Goal: Task Accomplishment & Management: Manage account settings

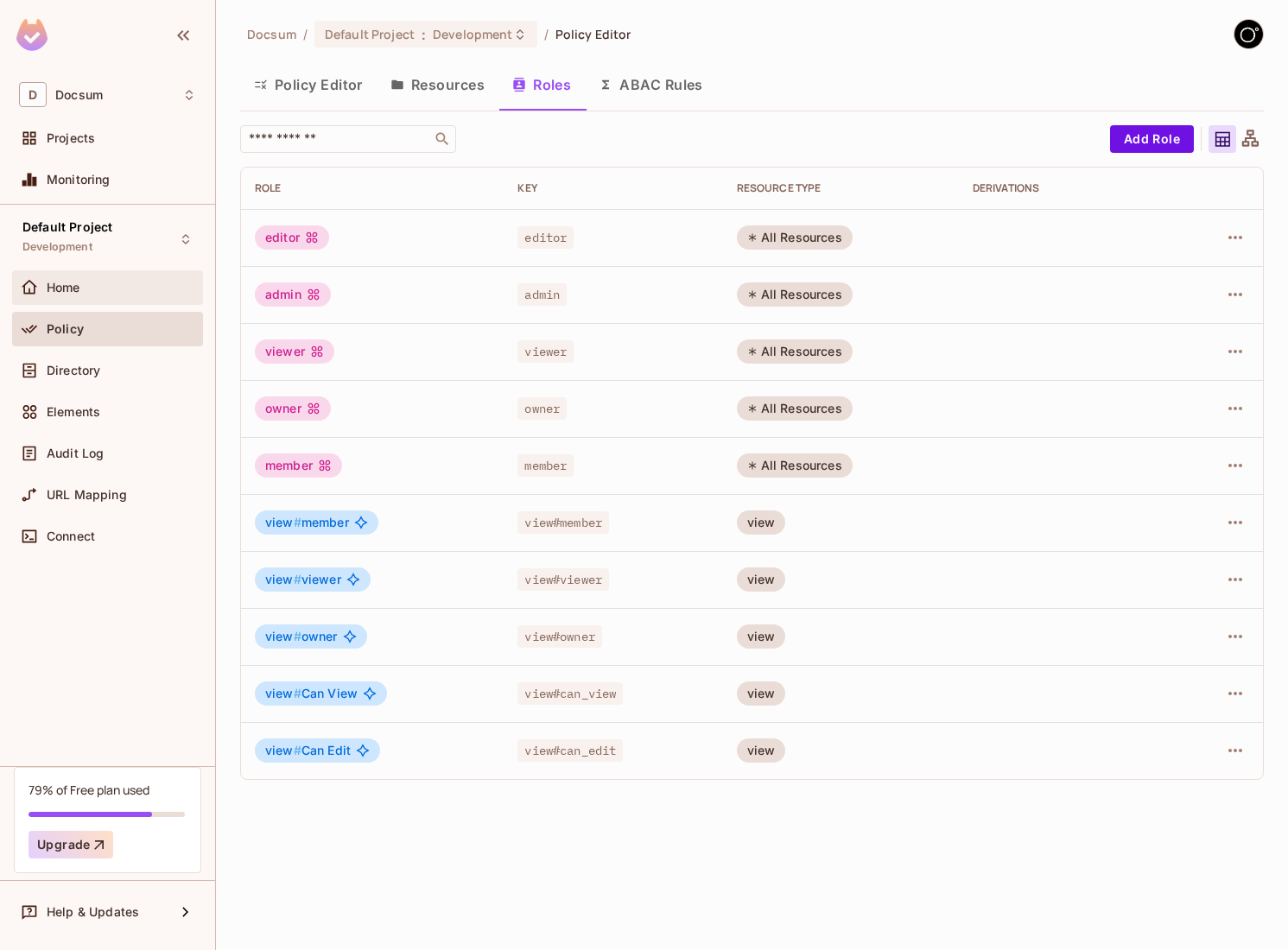
click at [82, 297] on div "Home" at bounding box center [107, 286] width 177 height 20
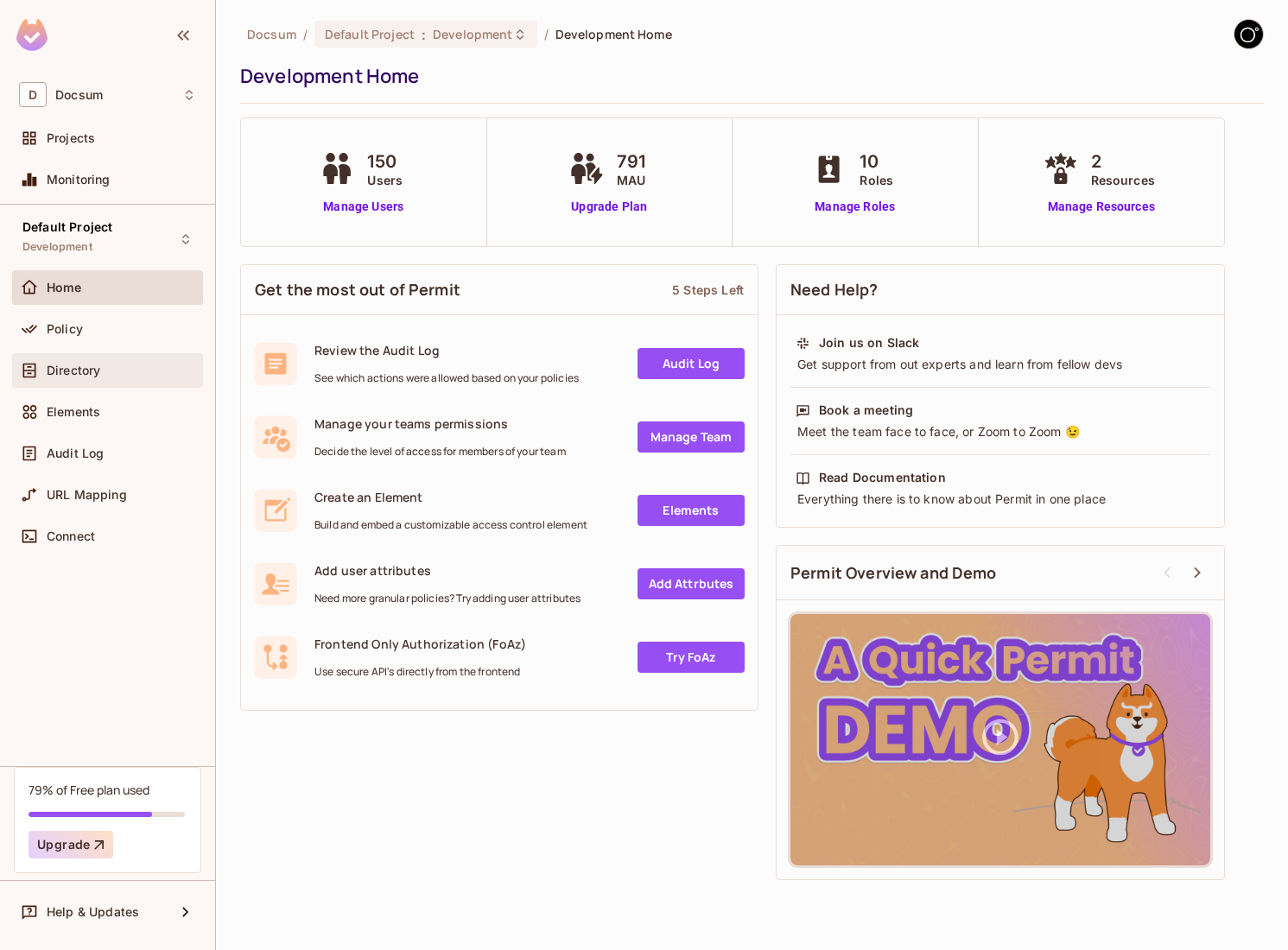
click at [92, 371] on span "Directory" at bounding box center [73, 371] width 53 height 14
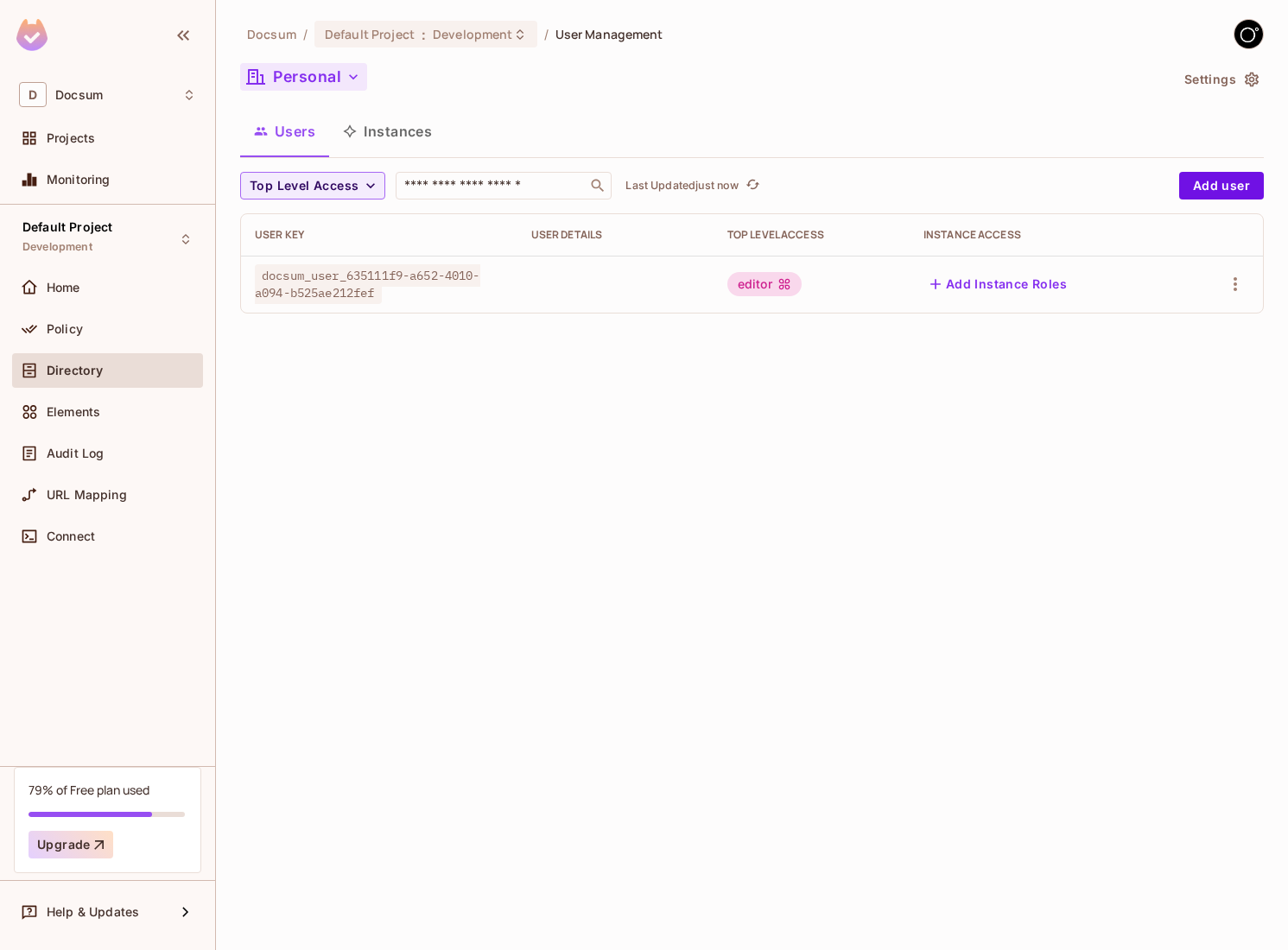
click at [351, 76] on icon "button" at bounding box center [353, 76] width 9 height 5
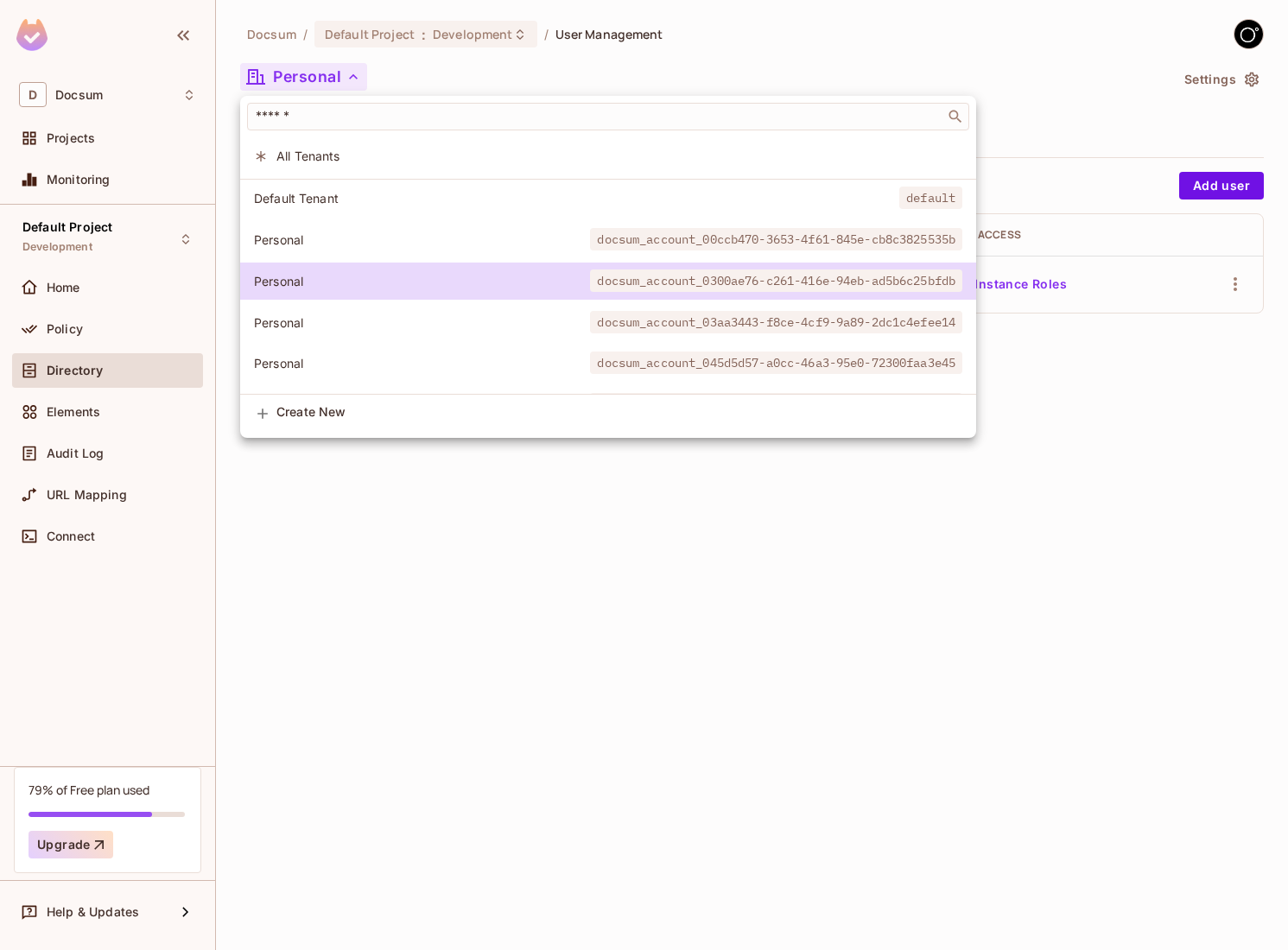
click at [685, 174] on ul "​ All Tenants Default Tenant default Personal docsum_account_00ccb470-3653-4f61…" at bounding box center [608, 264] width 735 height 338
click at [514, 164] on li "All Tenants" at bounding box center [608, 156] width 735 height 37
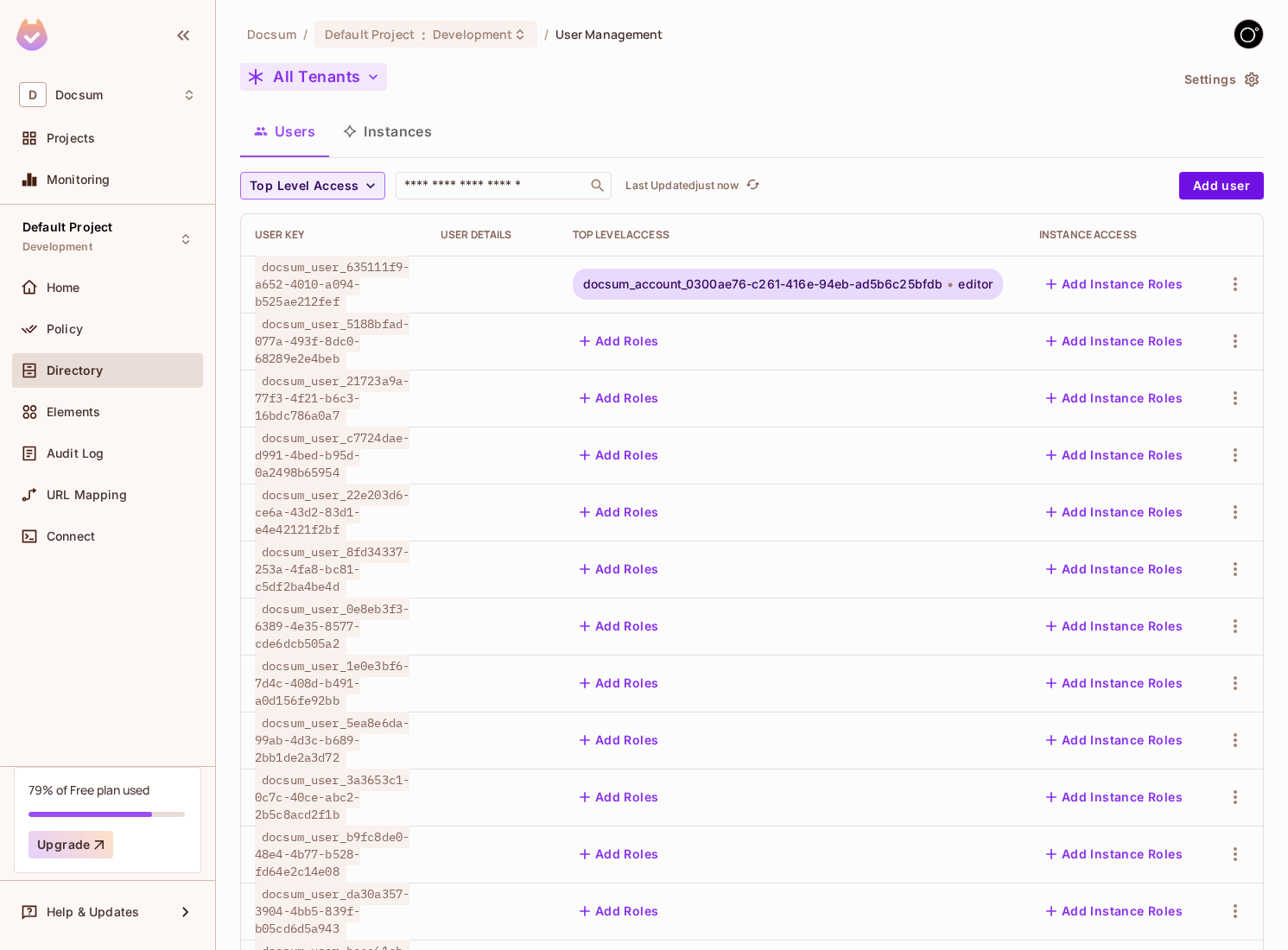
click at [414, 141] on button "Instances" at bounding box center [387, 131] width 116 height 44
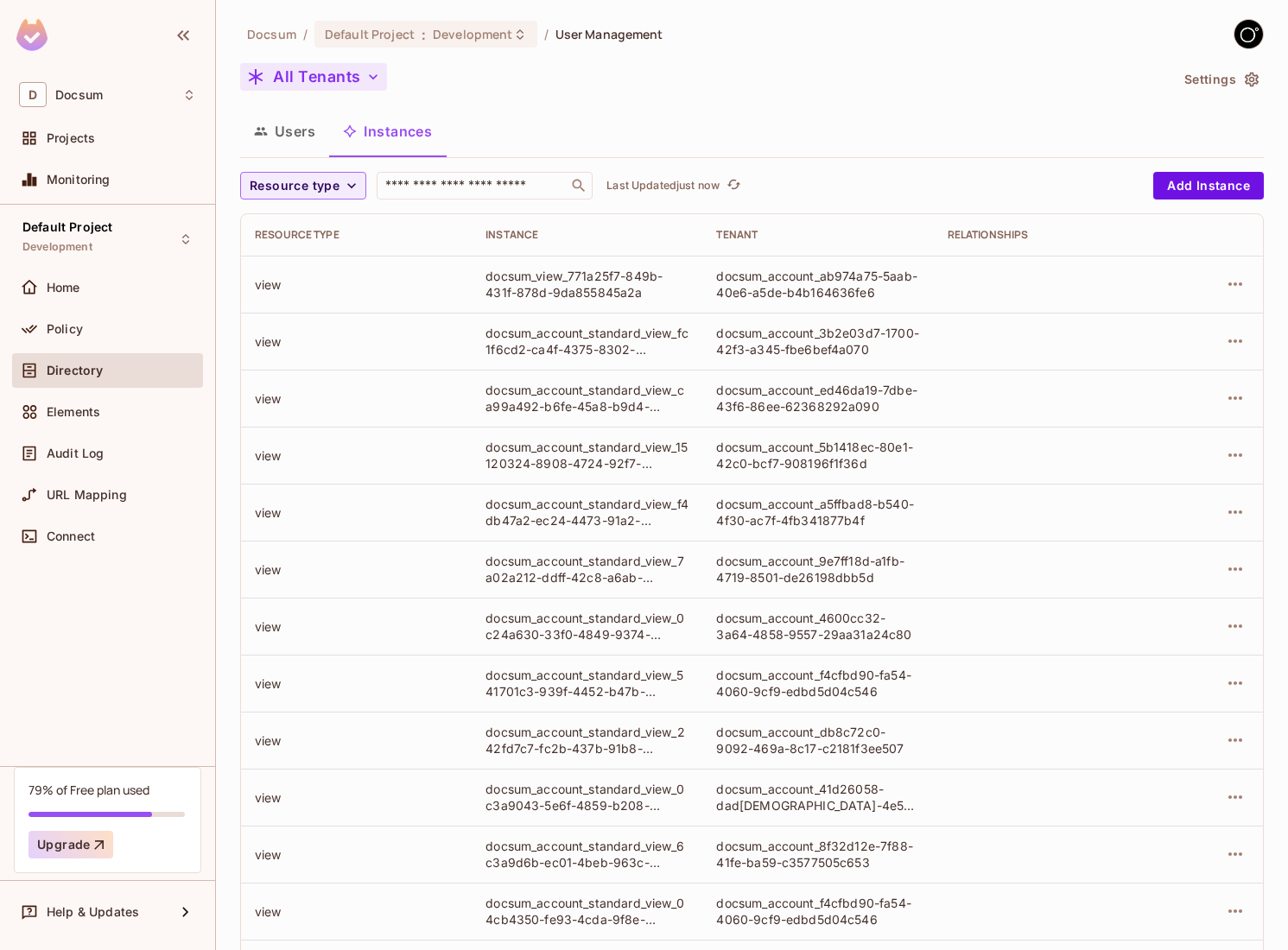
click at [309, 138] on button "Users" at bounding box center [285, 131] width 89 height 44
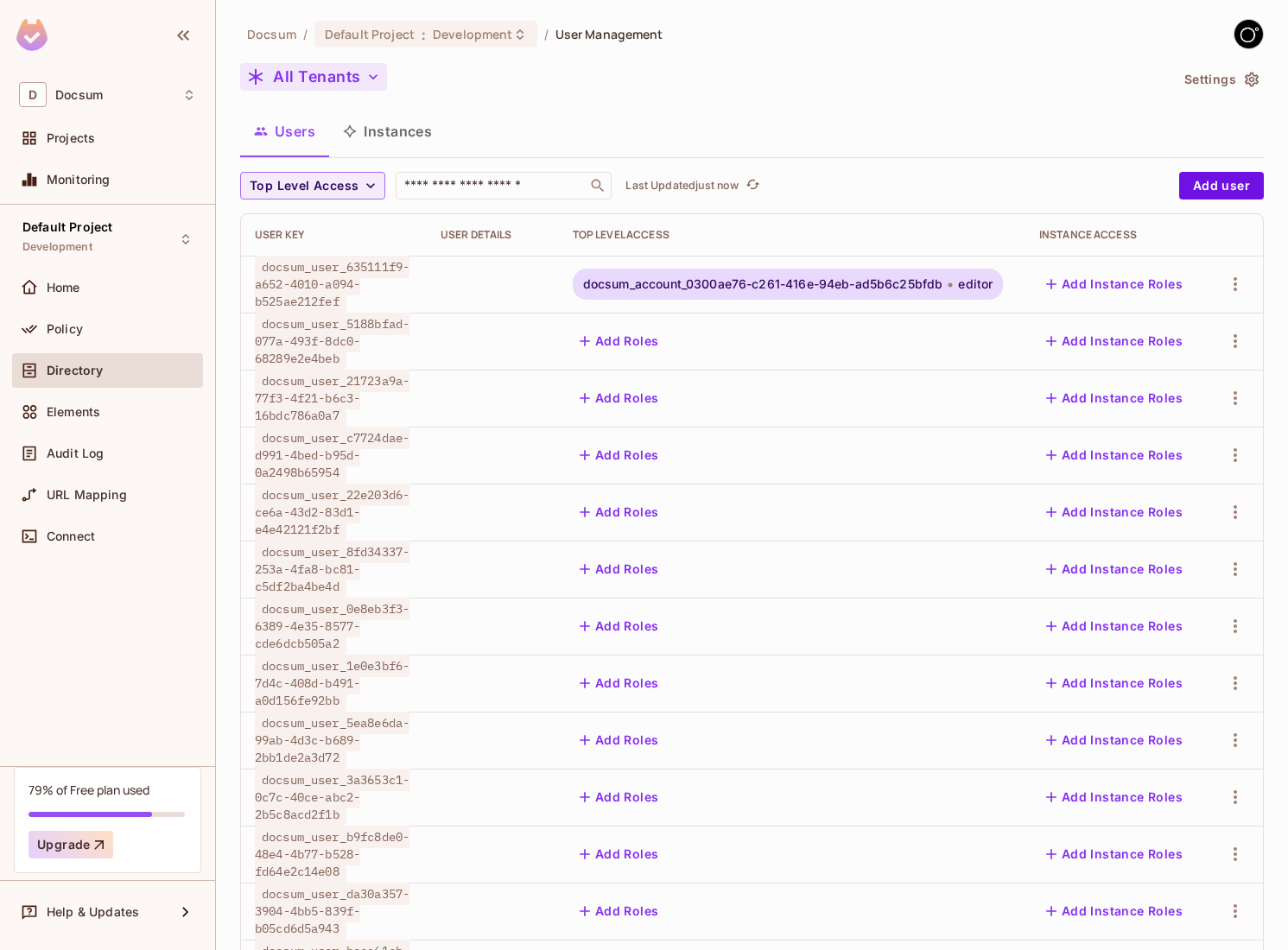
click at [361, 69] on button "All Tenants" at bounding box center [314, 76] width 147 height 28
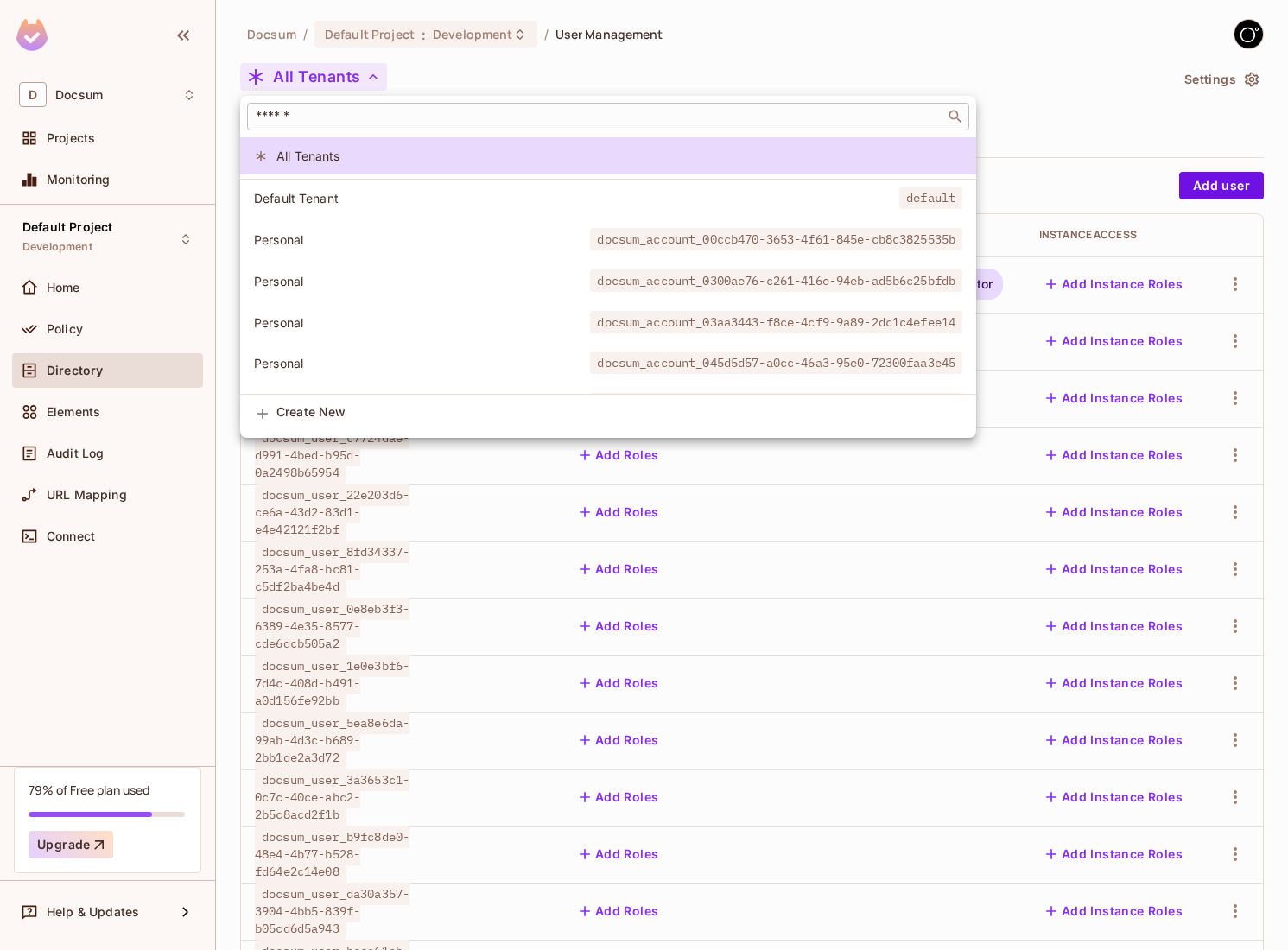
click at [333, 116] on input "text" at bounding box center [596, 117] width 687 height 17
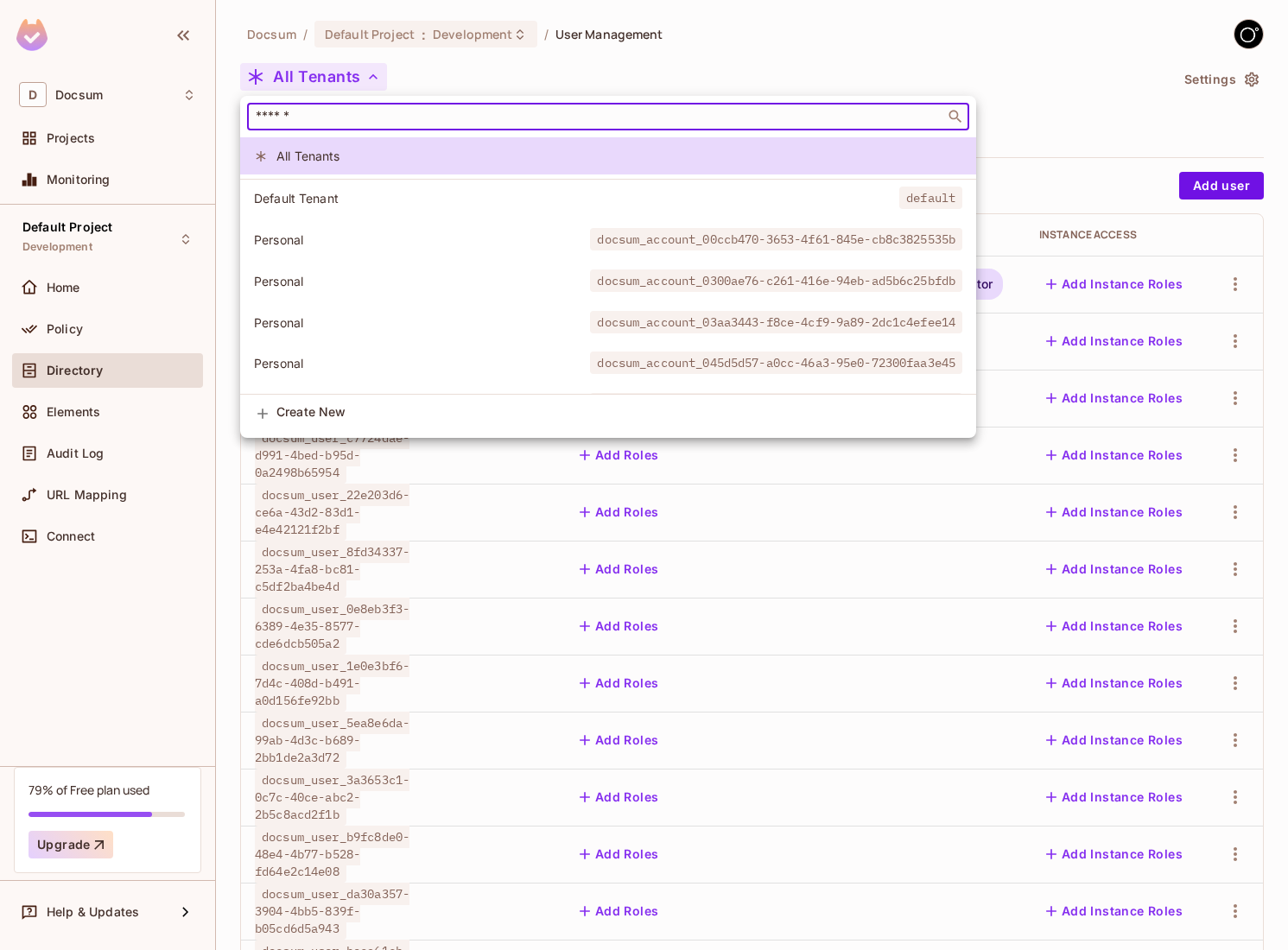
paste input "**********"
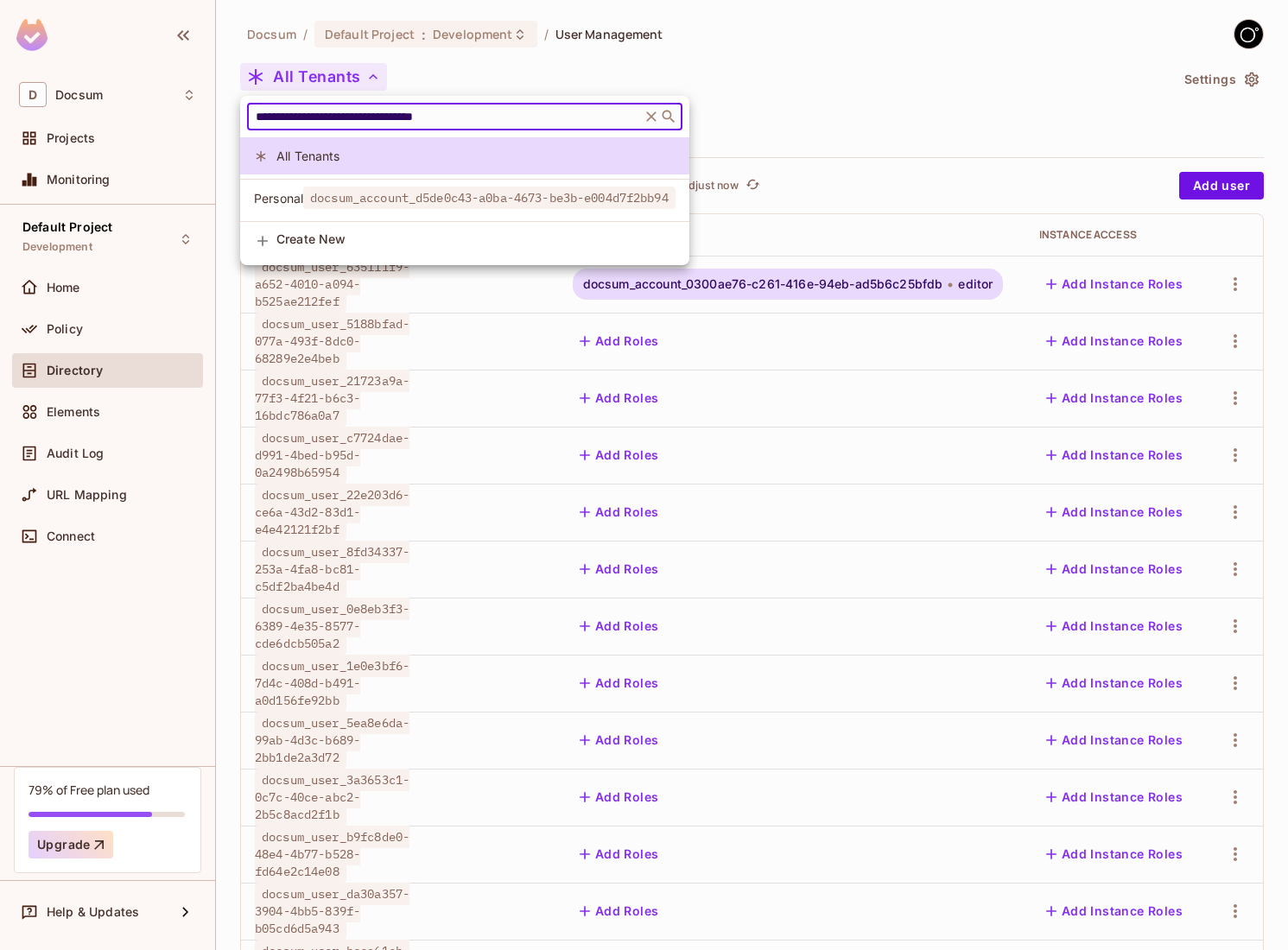
type input "**********"
click at [344, 188] on span "docsum_account_d5de0c43-a0ba-4673-be3b-e004d7f2bb94" at bounding box center [489, 197] width 373 height 22
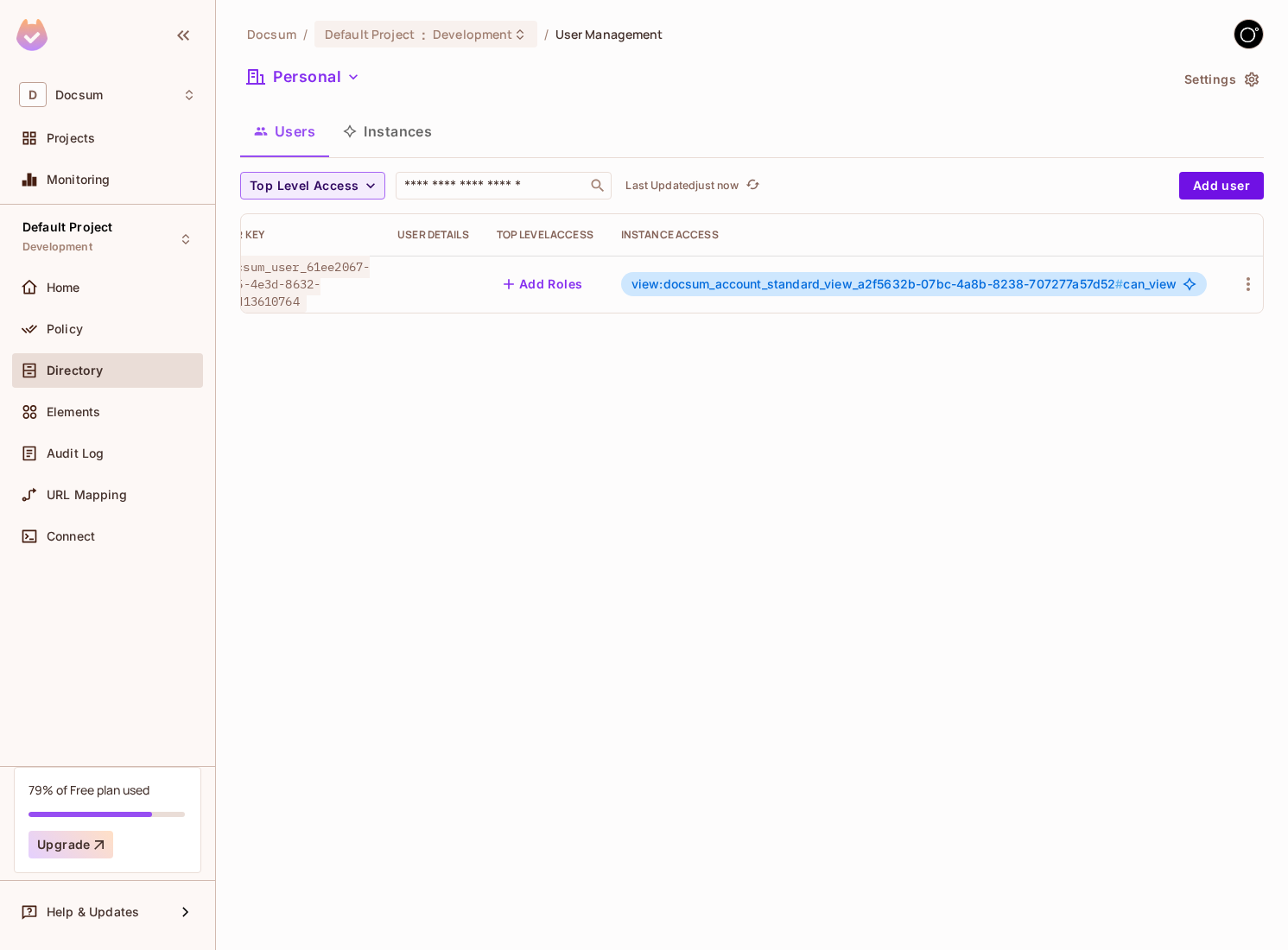
scroll to position [0, 28]
click at [94, 341] on div "Policy" at bounding box center [106, 329] width 191 height 35
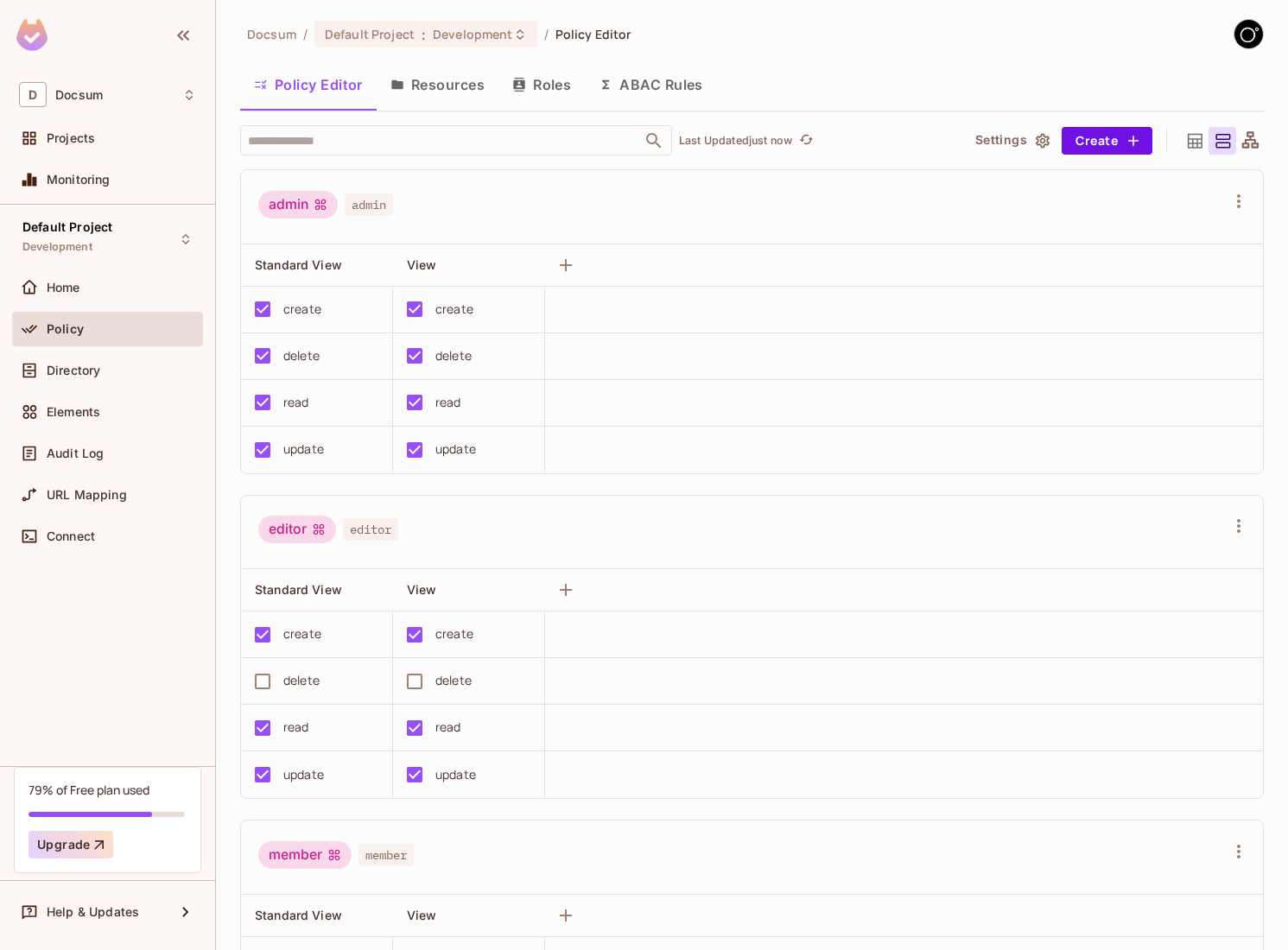
click at [559, 78] on button "Roles" at bounding box center [541, 84] width 86 height 44
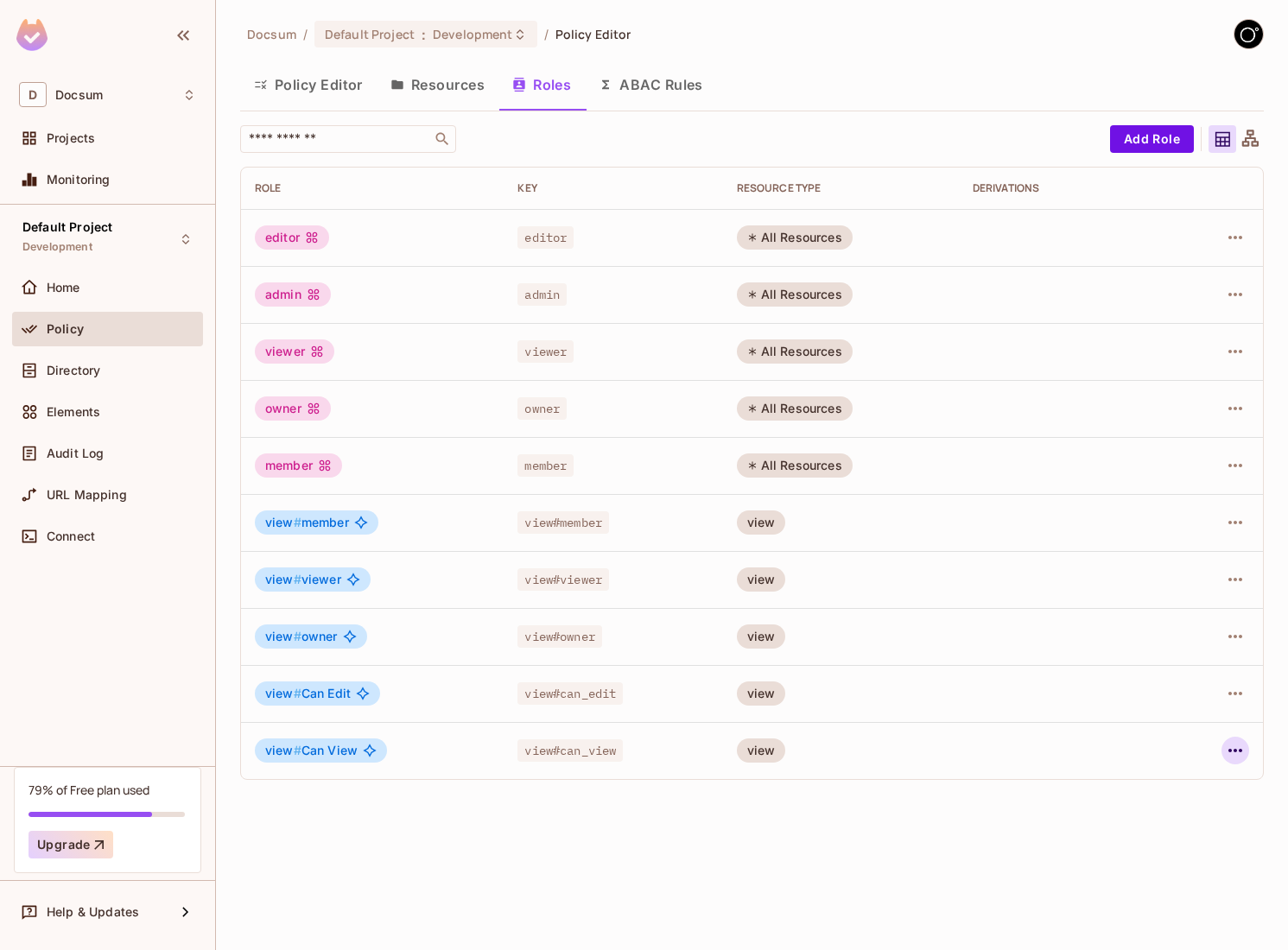
click at [1238, 751] on icon "button" at bounding box center [1235, 750] width 20 height 20
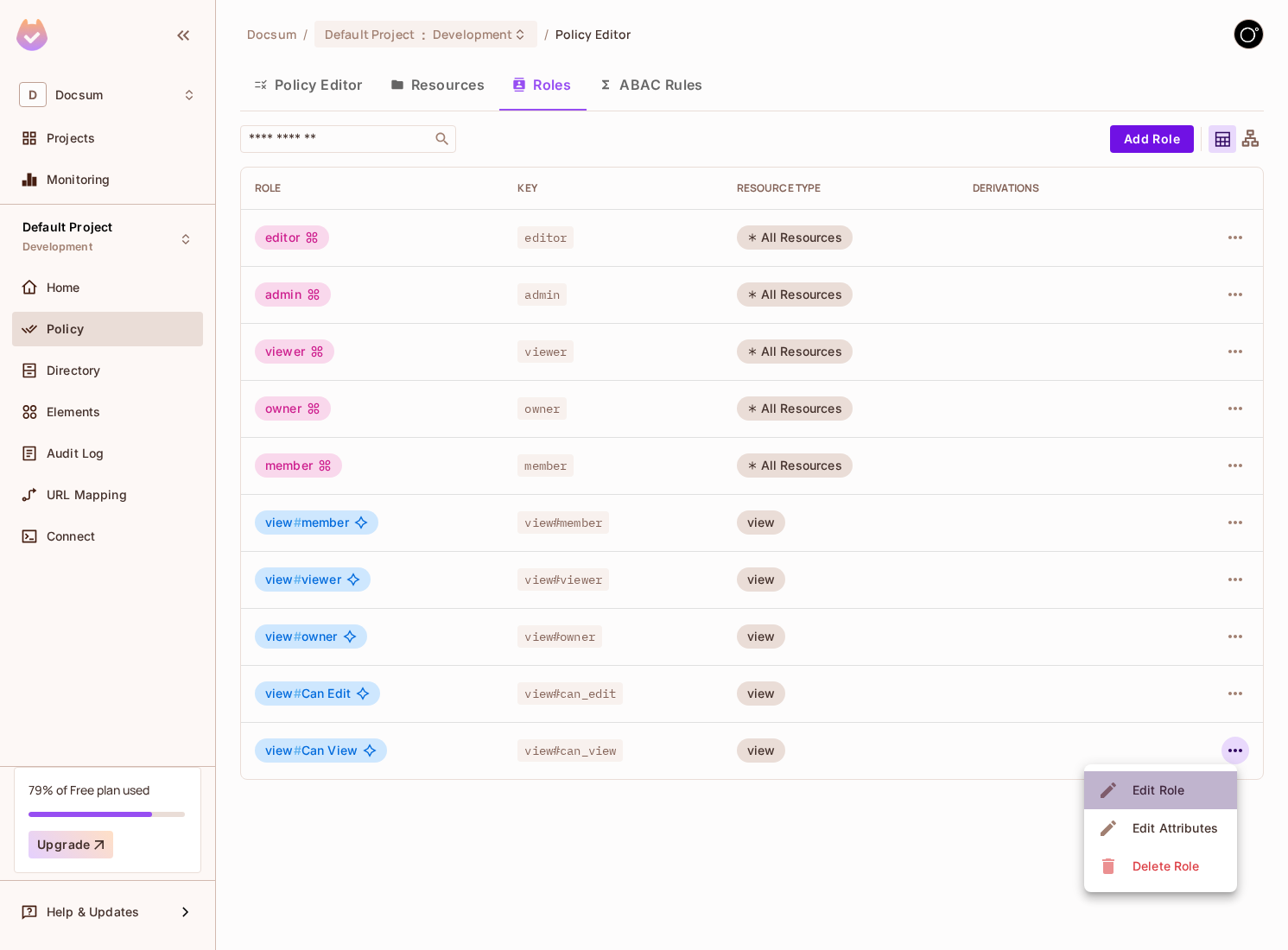
click at [1176, 772] on li "Edit Role" at bounding box center [1160, 789] width 153 height 38
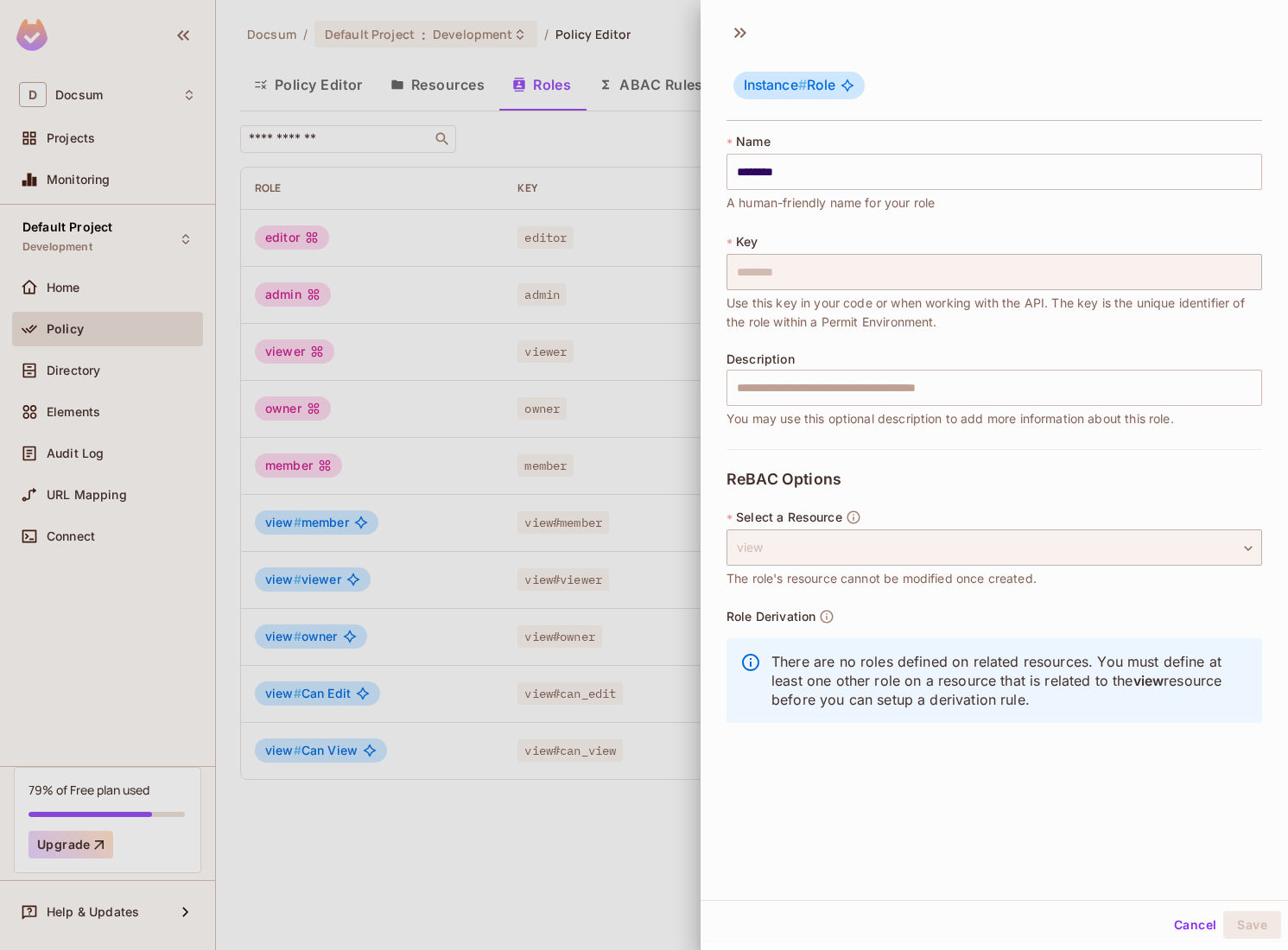
click at [1196, 928] on button "Cancel" at bounding box center [1195, 925] width 56 height 28
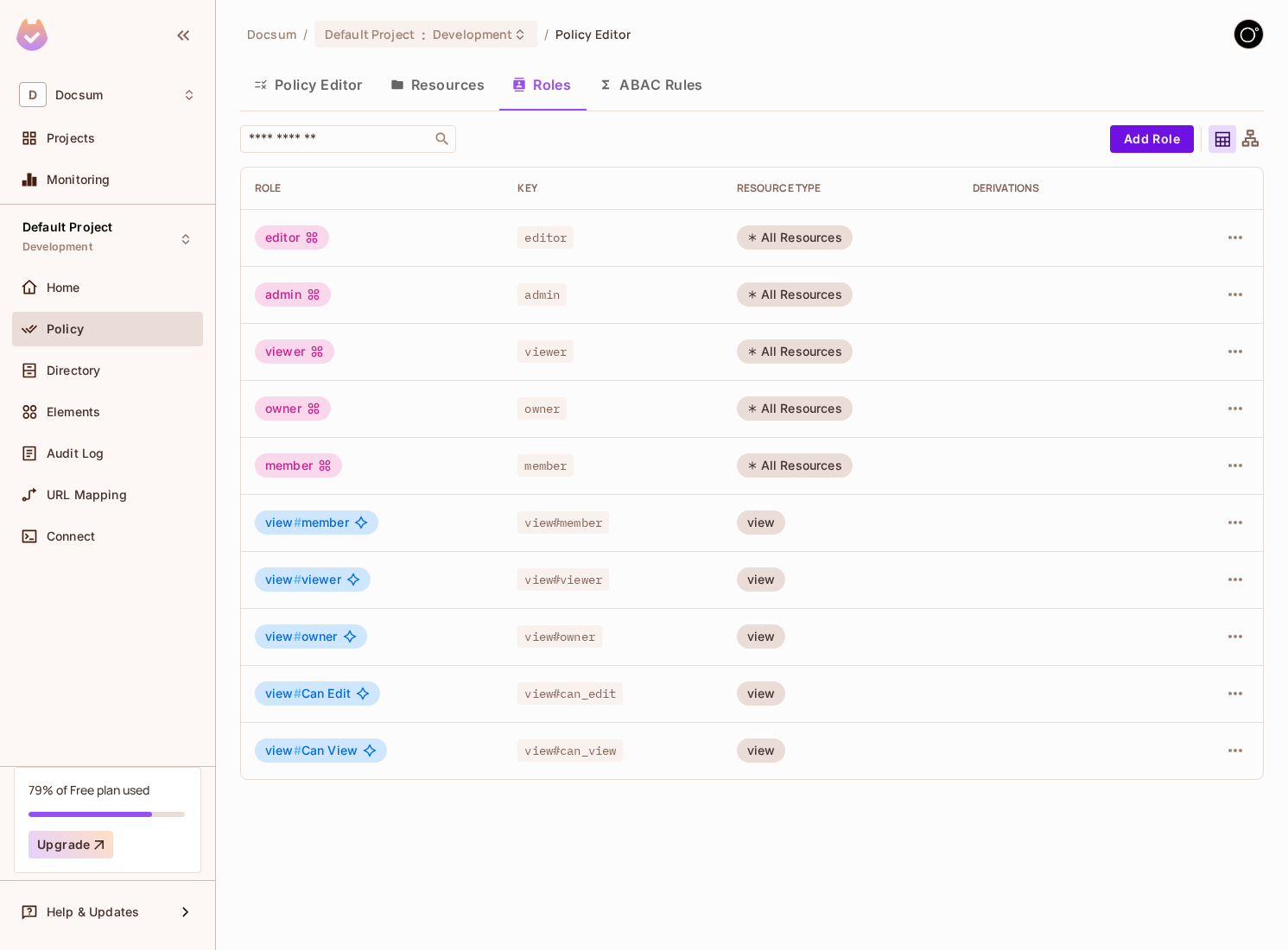
click at [289, 74] on button "Policy Editor" at bounding box center [308, 84] width 136 height 44
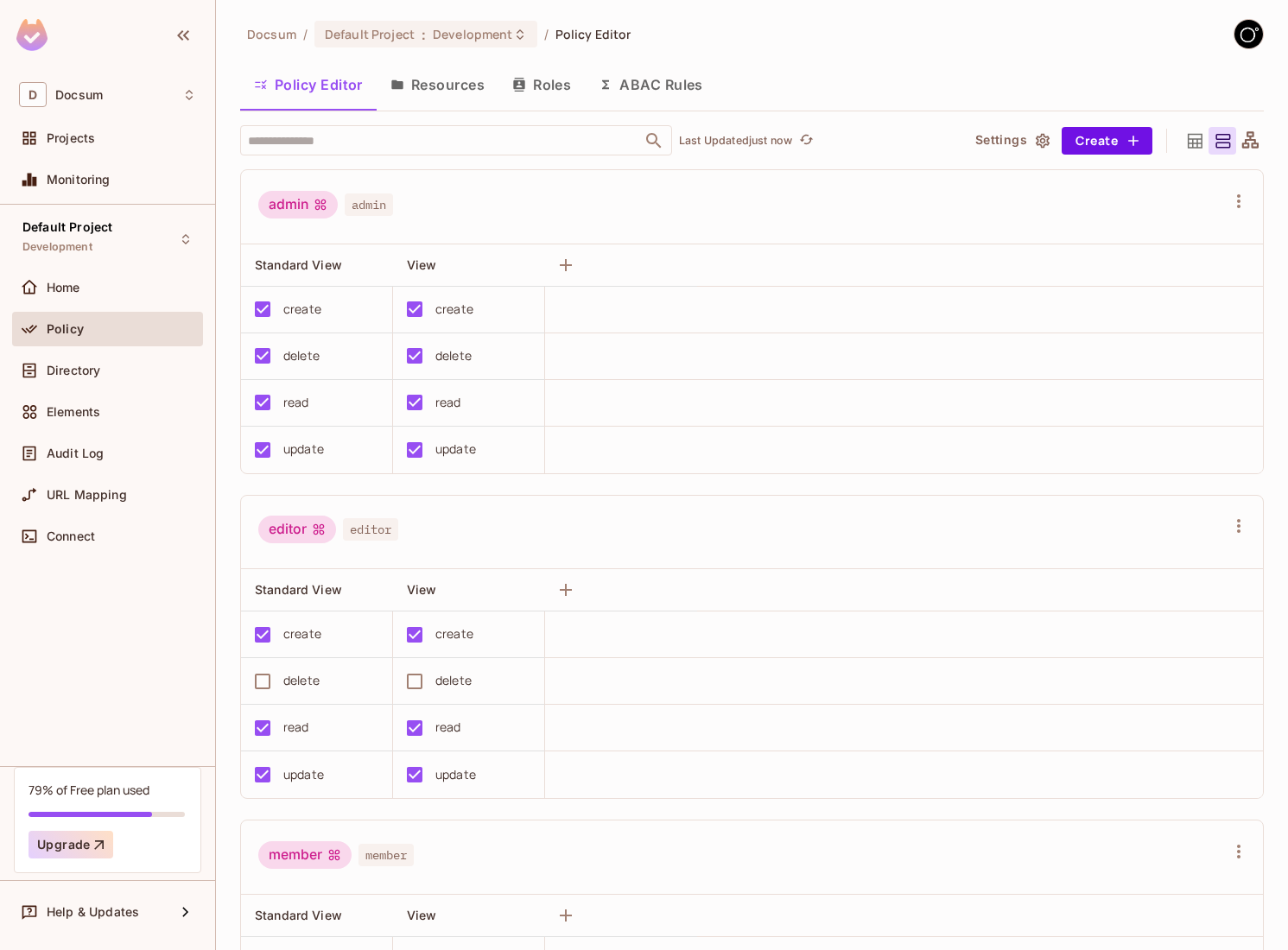
click at [687, 566] on div "editor editor" at bounding box center [752, 532] width 1022 height 74
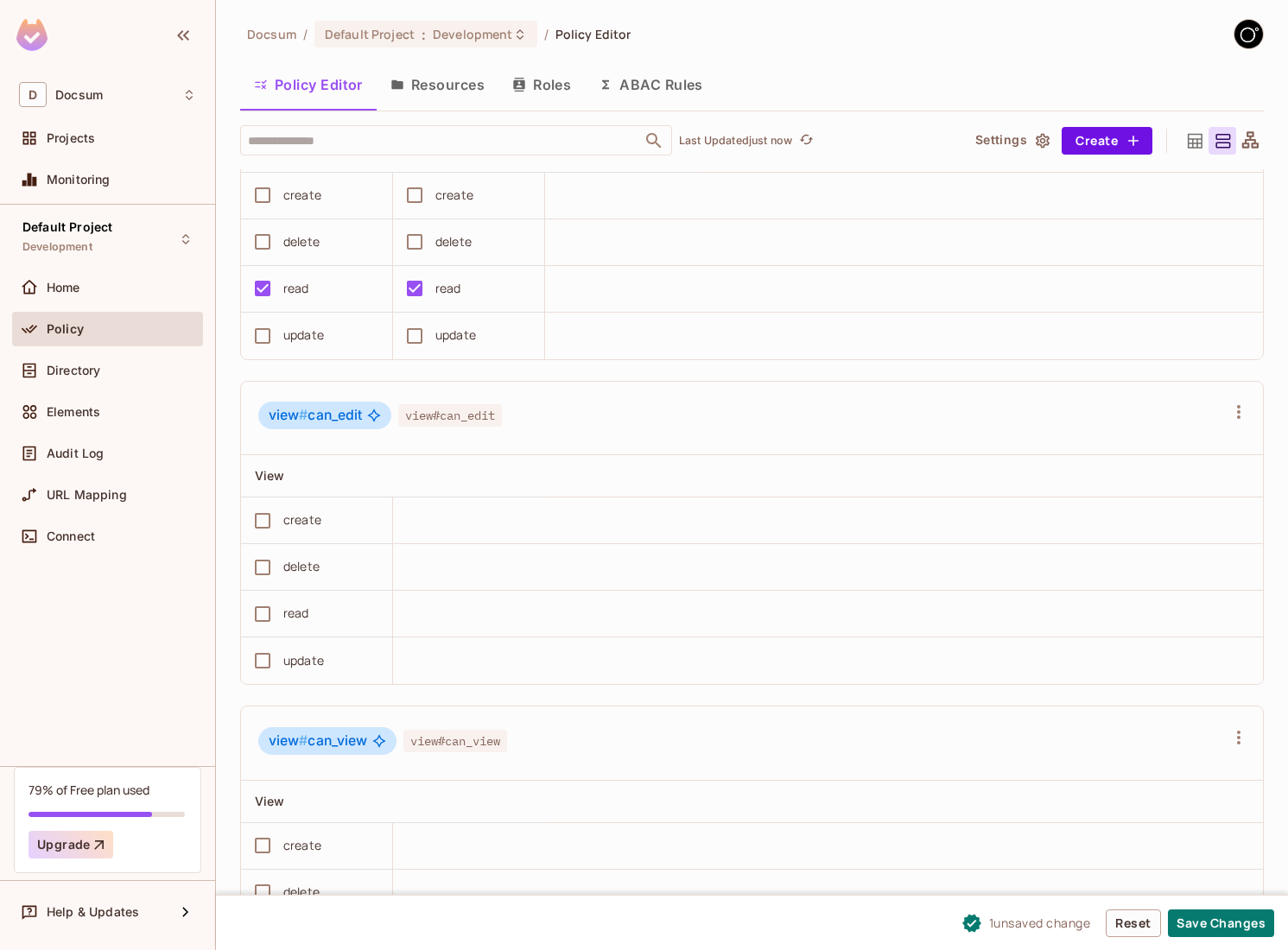
scroll to position [1413, 0]
click at [1193, 935] on button "Save Changes" at bounding box center [1221, 923] width 106 height 28
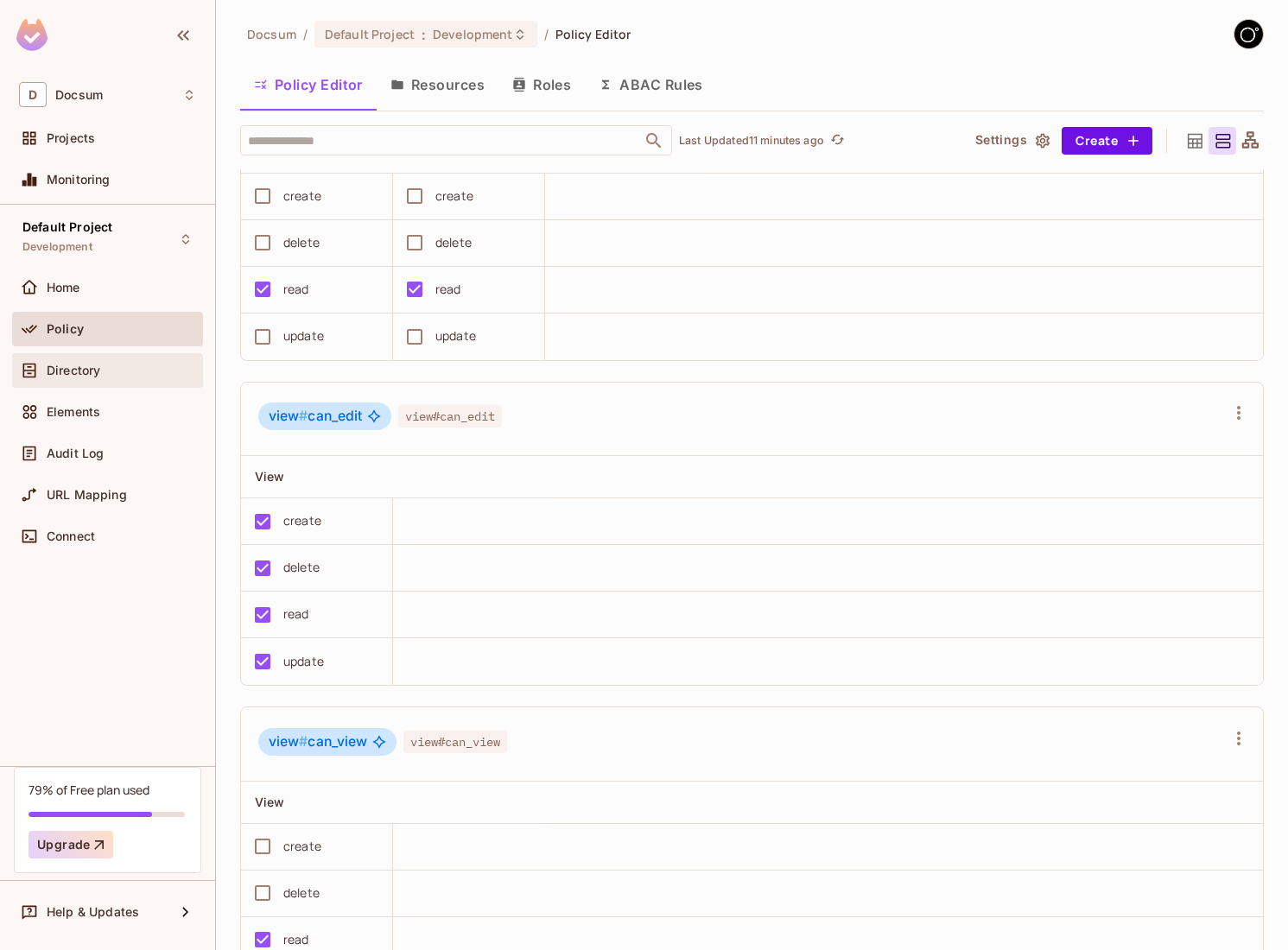
click at [102, 364] on div "Directory" at bounding box center [121, 371] width 149 height 14
